Goal: Task Accomplishment & Management: Manage account settings

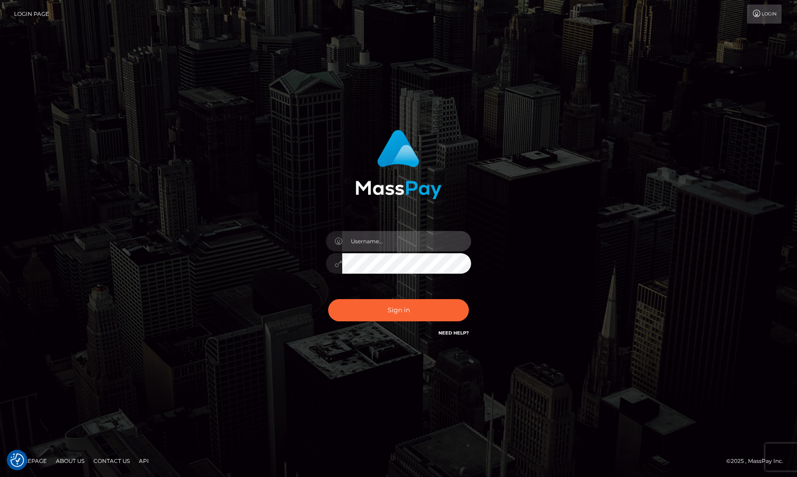
click at [401, 248] on input "text" at bounding box center [406, 241] width 129 height 20
type input "Sameer.megabonanza"
click at [328, 299] on button "Sign in" at bounding box center [398, 310] width 141 height 22
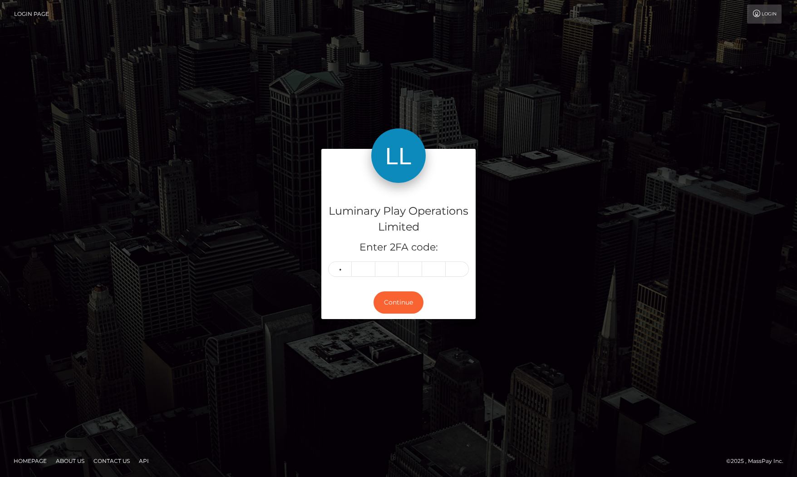
type input "3"
type input "7"
type input "1"
type input "9"
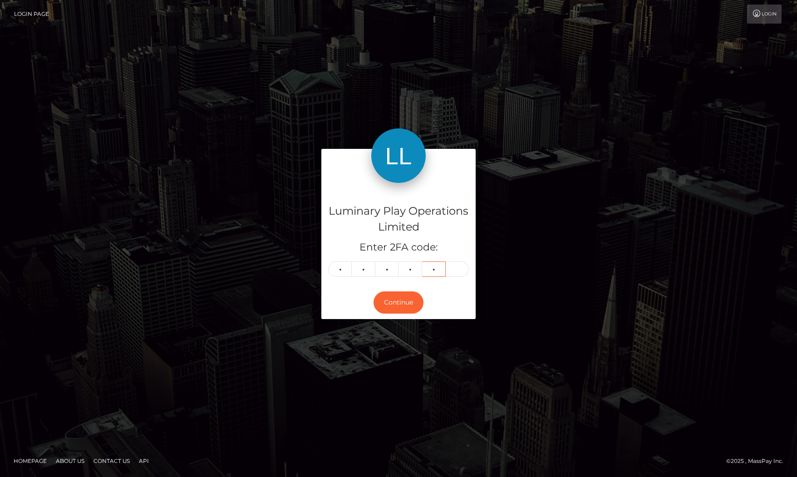
type input "0"
type input "2"
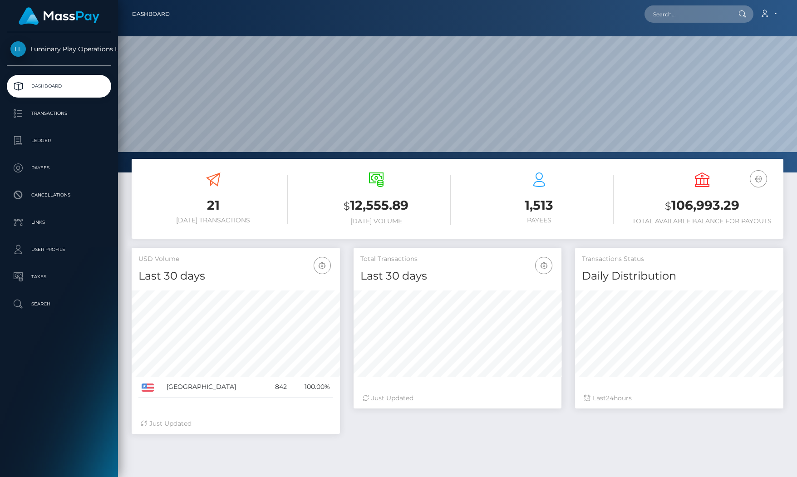
scroll to position [161, 208]
click at [692, 202] on h3 "$ 106,993.29" at bounding box center [702, 206] width 149 height 19
copy h3 "106,993.29"
